Goal: Task Accomplishment & Management: Complete application form

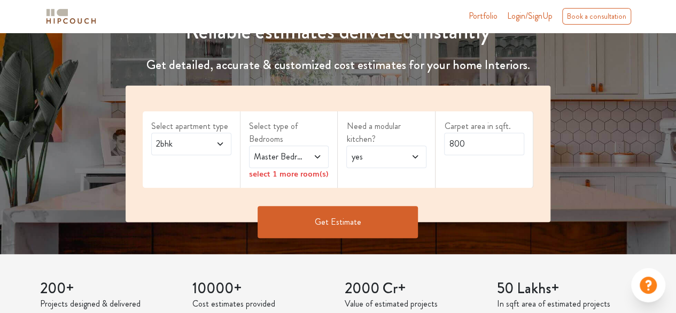
scroll to position [142, 0]
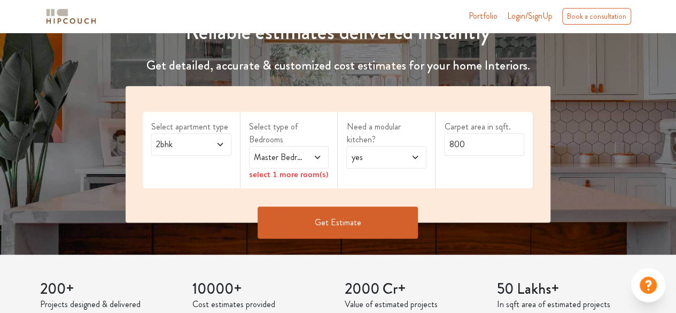
click at [383, 221] on button "Get Estimate" at bounding box center [338, 222] width 160 height 32
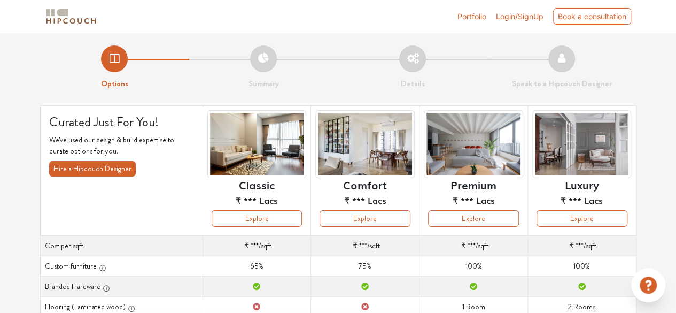
click at [592, 263] on td "Custom furniture 100%" at bounding box center [581, 266] width 108 height 20
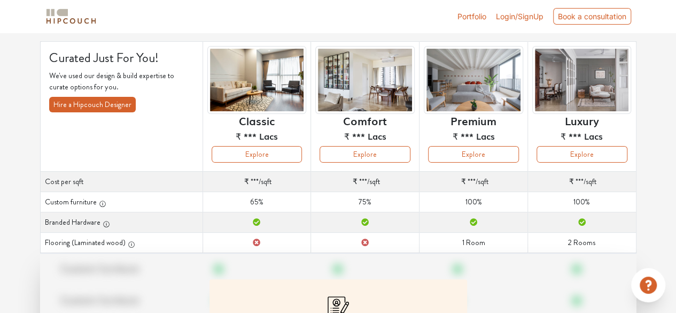
scroll to position [64, 0]
click at [498, 14] on span "Login/SignUp" at bounding box center [520, 16] width 48 height 9
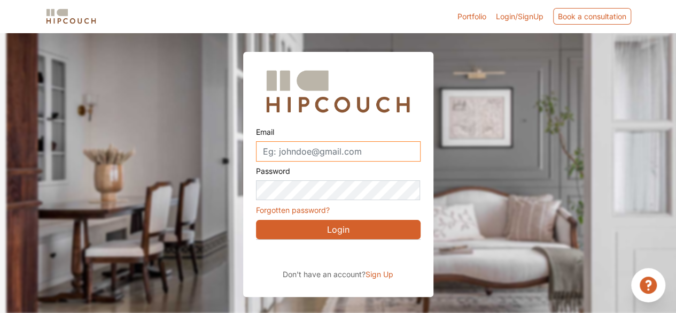
click at [343, 154] on input "Email" at bounding box center [338, 151] width 165 height 20
type input "[EMAIL_ADDRESS][DOMAIN_NAME]"
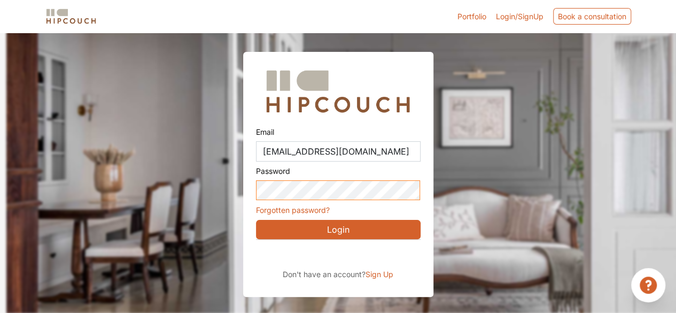
click at [256, 220] on button "Login" at bounding box center [338, 229] width 165 height 19
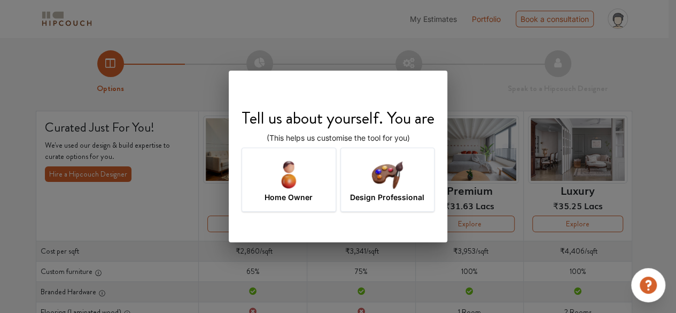
click at [363, 182] on div "Design Professional" at bounding box center [387, 179] width 95 height 64
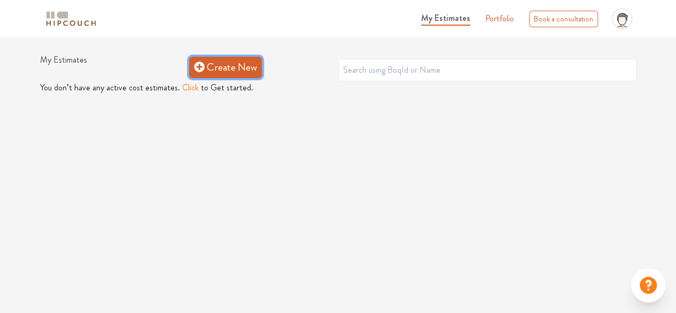
click at [228, 61] on link "Create New" at bounding box center [225, 67] width 73 height 21
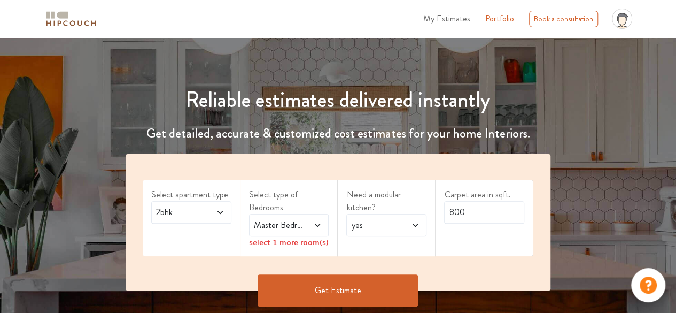
scroll to position [79, 0]
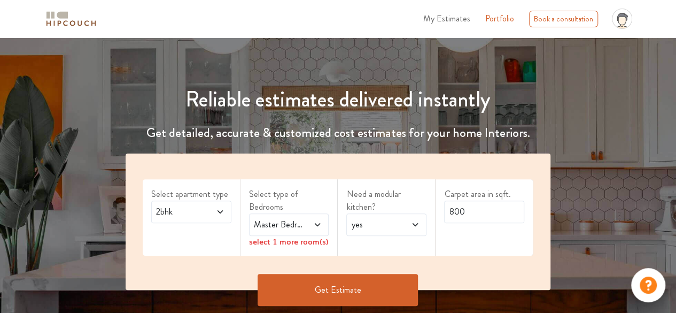
click at [193, 212] on span "2bhk" at bounding box center [180, 211] width 53 height 13
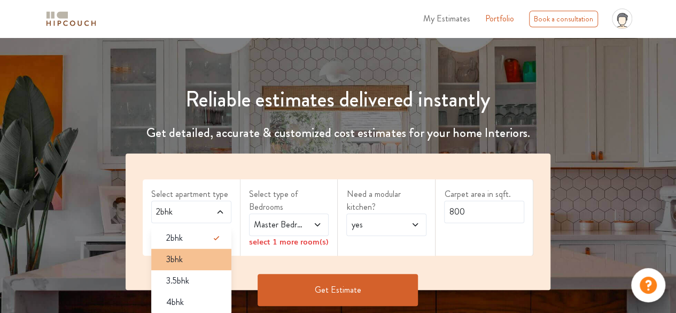
click at [182, 267] on li "3bhk" at bounding box center [191, 258] width 80 height 21
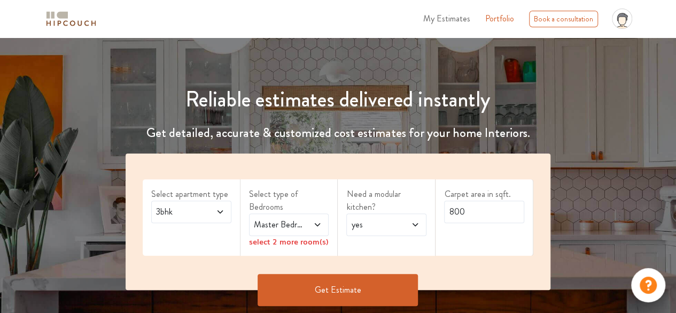
click at [284, 224] on span "Master Bedroom" at bounding box center [278, 224] width 53 height 13
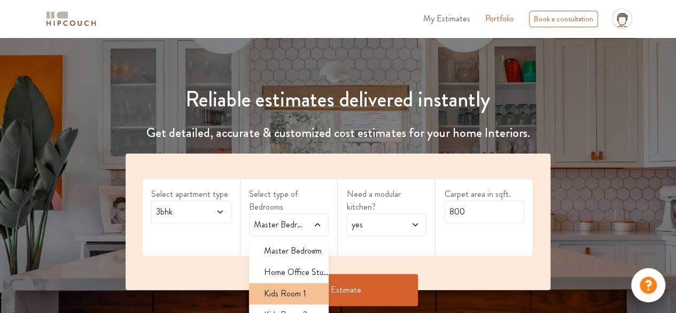
click at [290, 292] on span "Kids Room 1" at bounding box center [285, 293] width 42 height 13
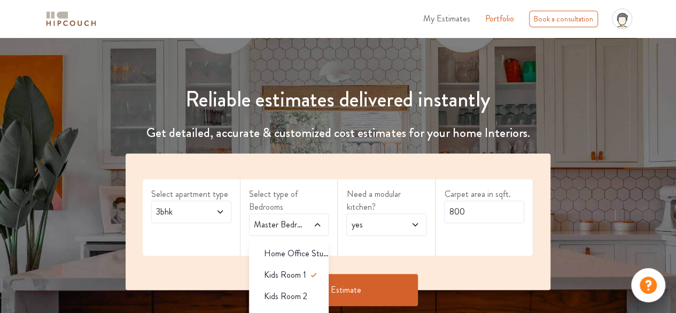
click at [290, 292] on span "Kids Room 2" at bounding box center [285, 296] width 43 height 13
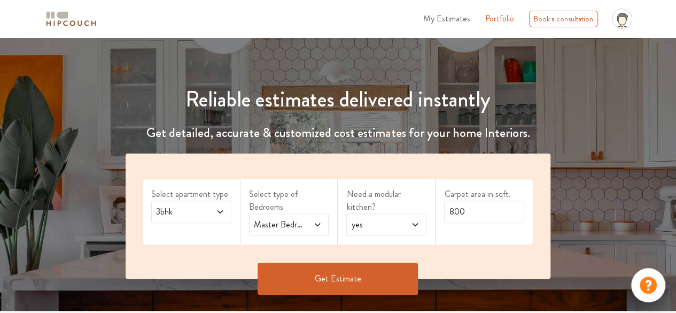
click at [362, 223] on span "yes" at bounding box center [375, 224] width 53 height 13
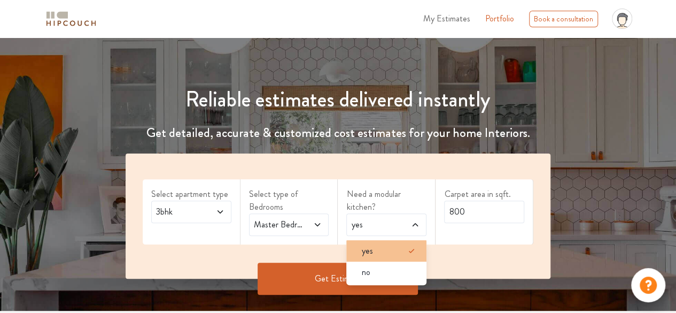
click at [370, 243] on li "yes" at bounding box center [386, 250] width 80 height 21
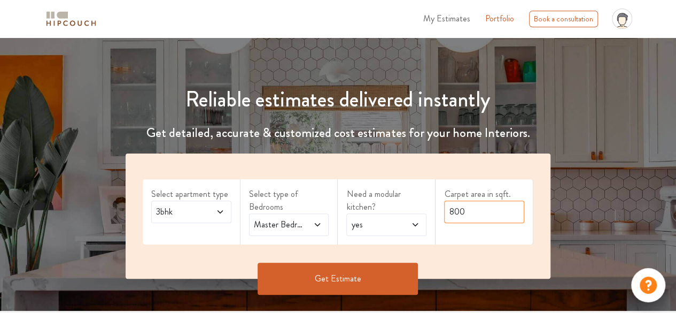
click at [469, 206] on input "800" at bounding box center [484, 211] width 80 height 22
type input "8"
type input "1800"
click at [382, 272] on button "Get Estimate" at bounding box center [338, 278] width 160 height 32
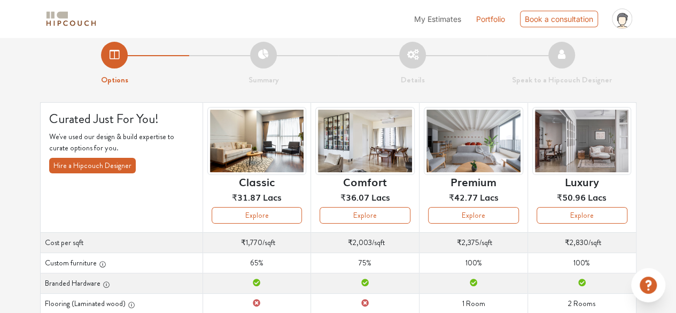
scroll to position [7, 0]
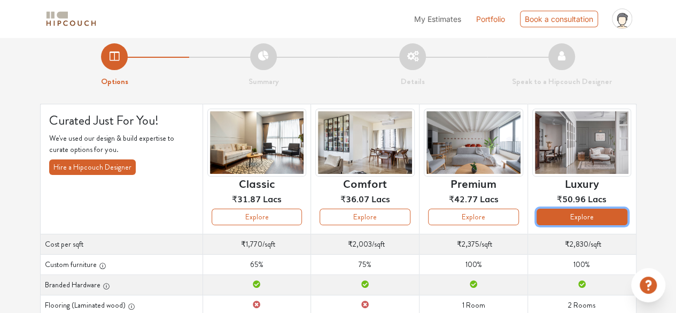
click at [574, 215] on button "Explore" at bounding box center [581, 216] width 91 height 17
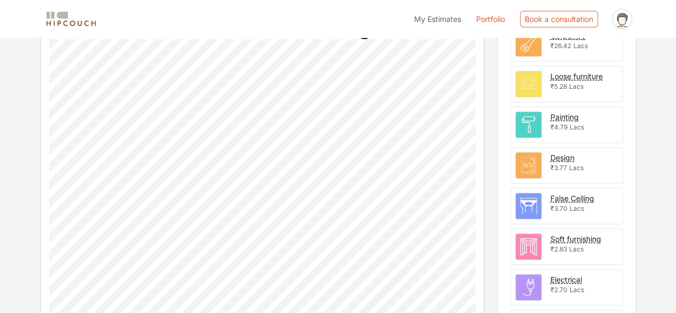
scroll to position [284, 0]
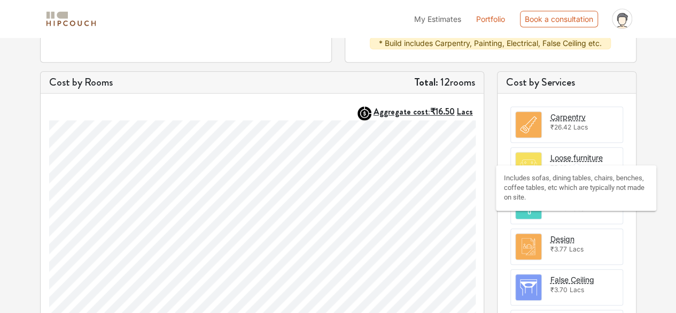
click at [564, 155] on div "Loose furniture" at bounding box center [576, 157] width 52 height 11
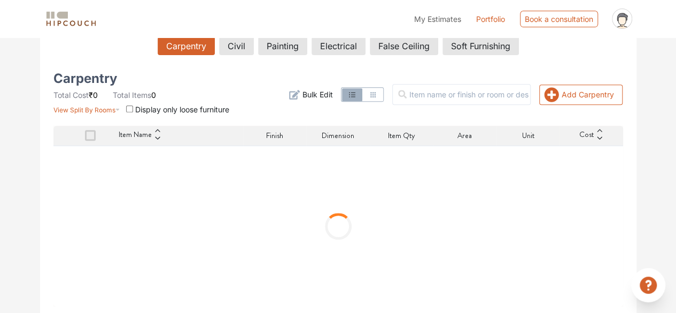
scroll to position [196, 0]
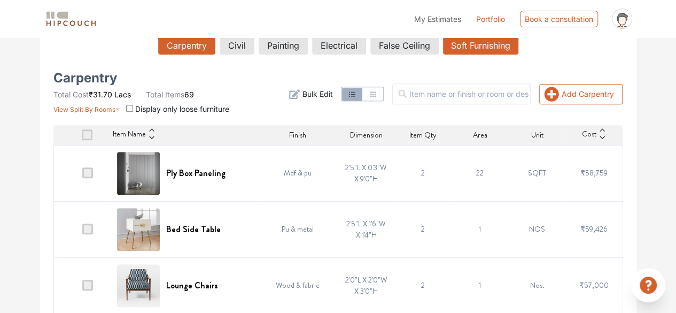
click at [461, 46] on button "Soft Furnishing" at bounding box center [480, 45] width 75 height 18
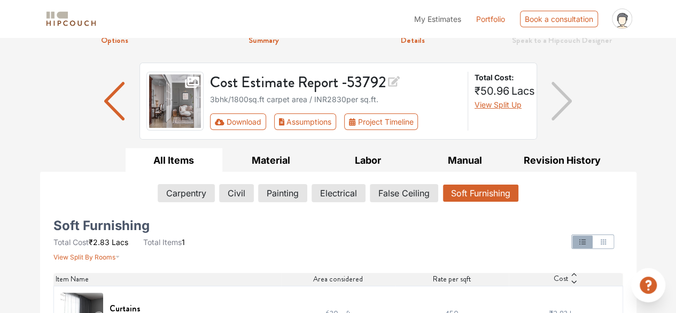
scroll to position [84, 0]
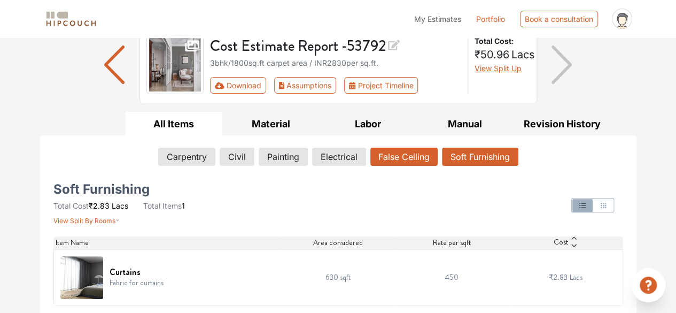
click at [399, 157] on button "False Ceiling" at bounding box center [403, 156] width 67 height 18
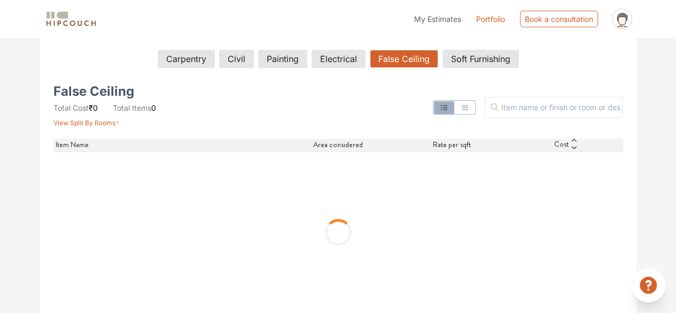
scroll to position [183, 0]
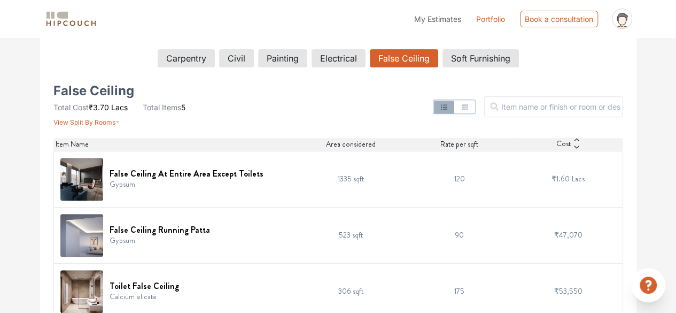
click at [450, 174] on td "120" at bounding box center [459, 179] width 109 height 56
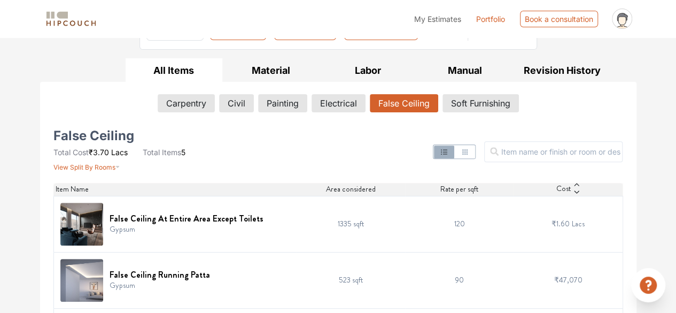
scroll to position [138, 0]
click at [340, 105] on button "Electrical" at bounding box center [338, 103] width 53 height 18
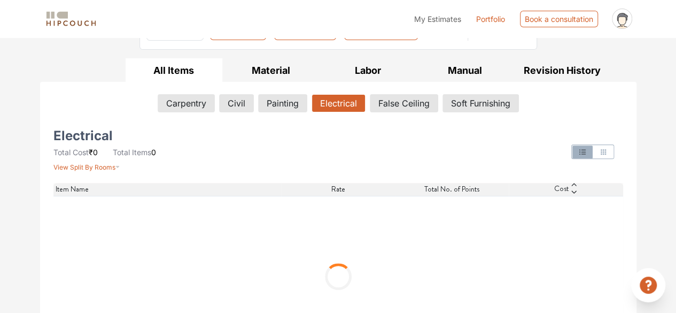
scroll to position [84, 0]
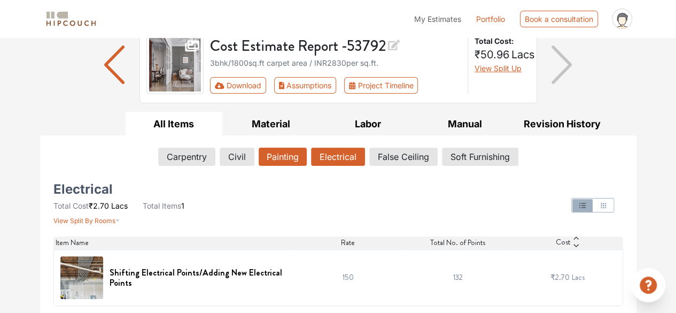
click at [272, 153] on button "Painting" at bounding box center [283, 156] width 48 height 18
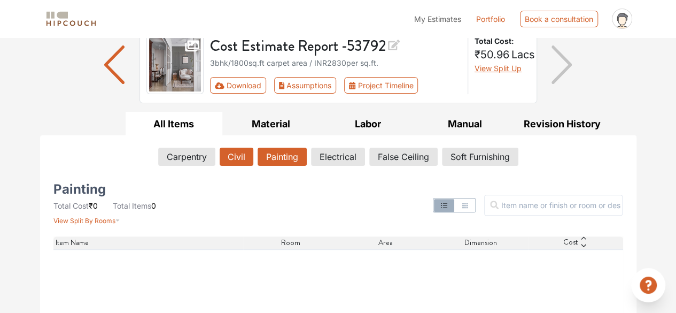
click at [230, 158] on button "Civil" at bounding box center [237, 156] width 34 height 18
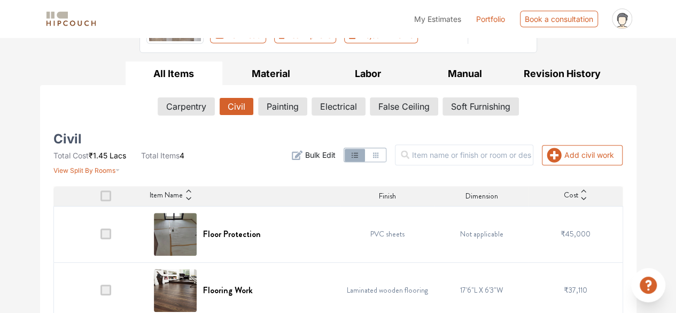
scroll to position [134, 0]
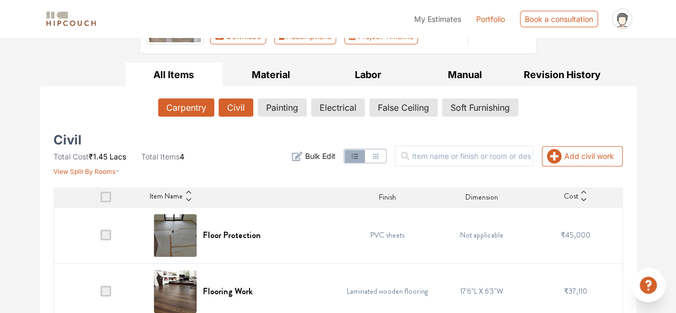
click at [193, 99] on button "Carpentry" at bounding box center [186, 107] width 56 height 18
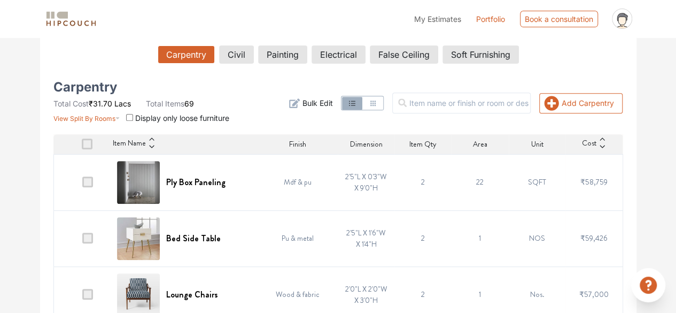
scroll to position [187, 0]
click at [402, 57] on button "False Ceiling" at bounding box center [403, 54] width 67 height 18
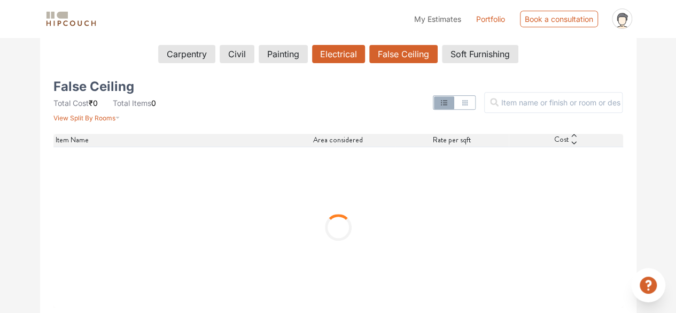
click at [351, 50] on button "Electrical" at bounding box center [338, 54] width 53 height 18
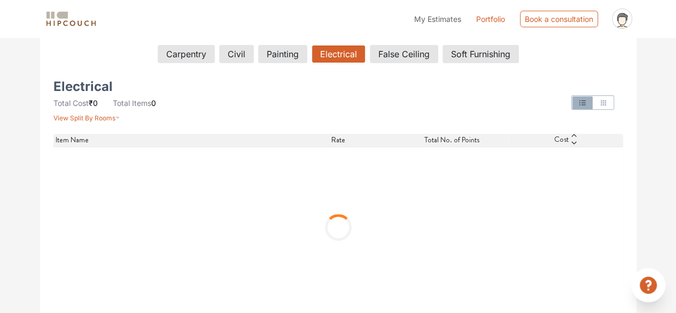
scroll to position [84, 0]
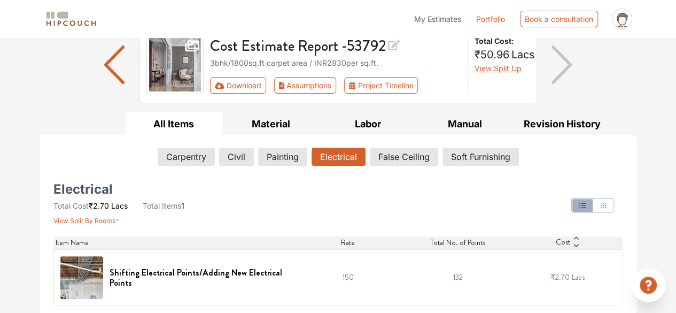
click at [71, 17] on img at bounding box center [70, 19] width 53 height 19
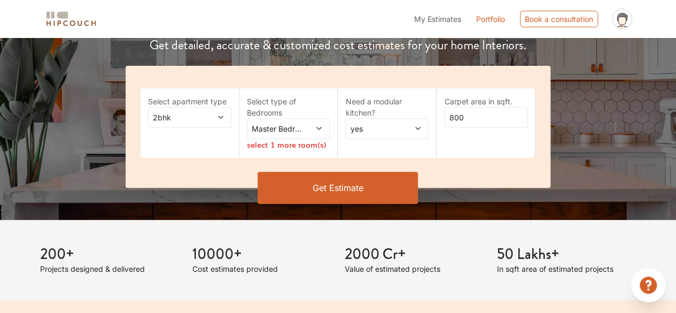
scroll to position [166, 0]
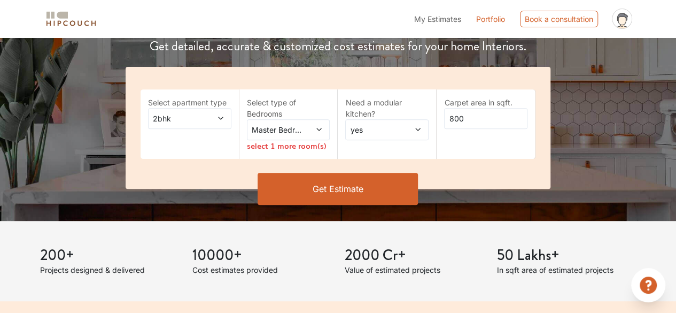
click at [326, 179] on button "Get Estimate" at bounding box center [338, 189] width 160 height 32
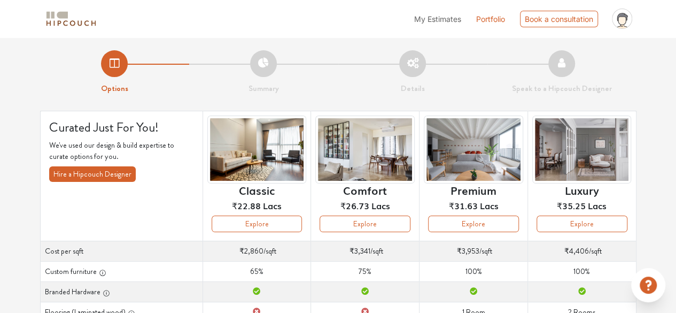
scroll to position [43, 0]
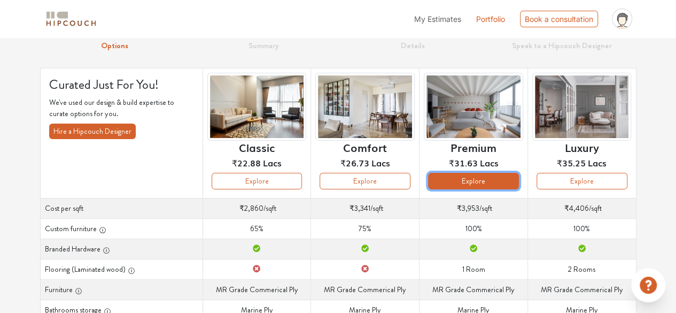
click at [450, 184] on button "Explore" at bounding box center [473, 181] width 91 height 17
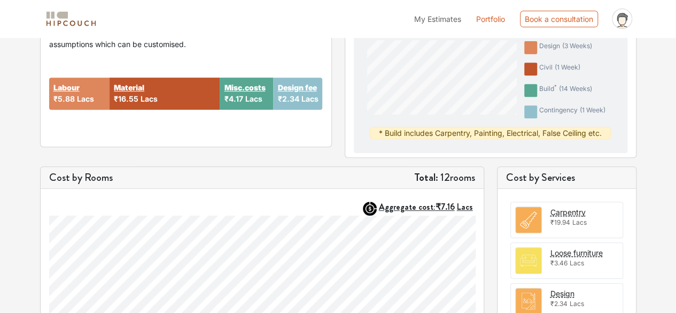
scroll to position [260, 0]
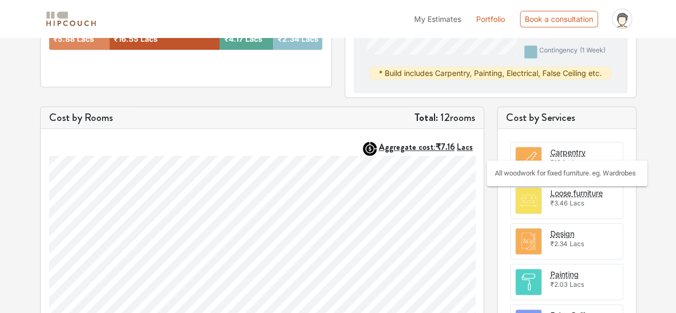
click at [572, 150] on div "Carpentry" at bounding box center [567, 151] width 35 height 11
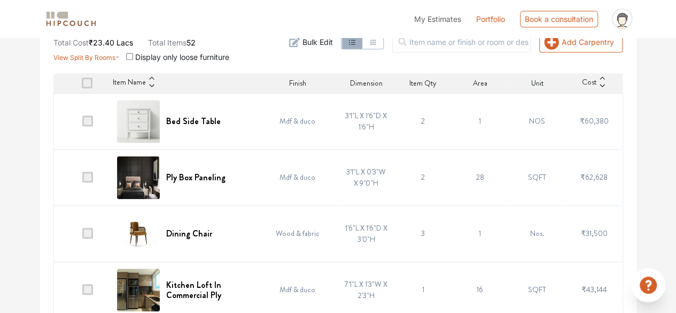
scroll to position [247, 0]
